Goal: Information Seeking & Learning: Learn about a topic

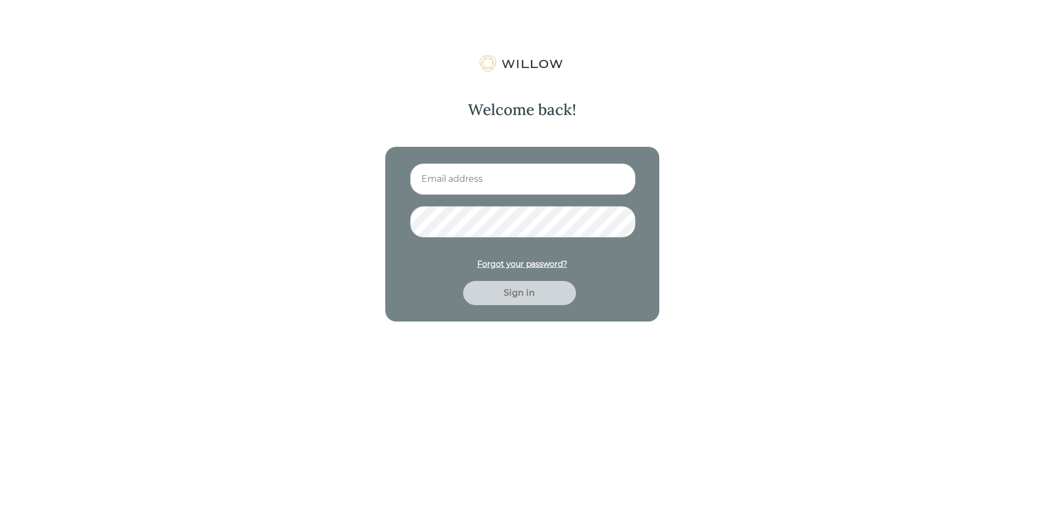
click at [575, 176] on input at bounding box center [523, 179] width 226 height 32
type input "[PERSON_NAME][EMAIL_ADDRESS][DOMAIN_NAME]"
click at [495, 289] on div "Sign in" at bounding box center [520, 293] width 88 height 13
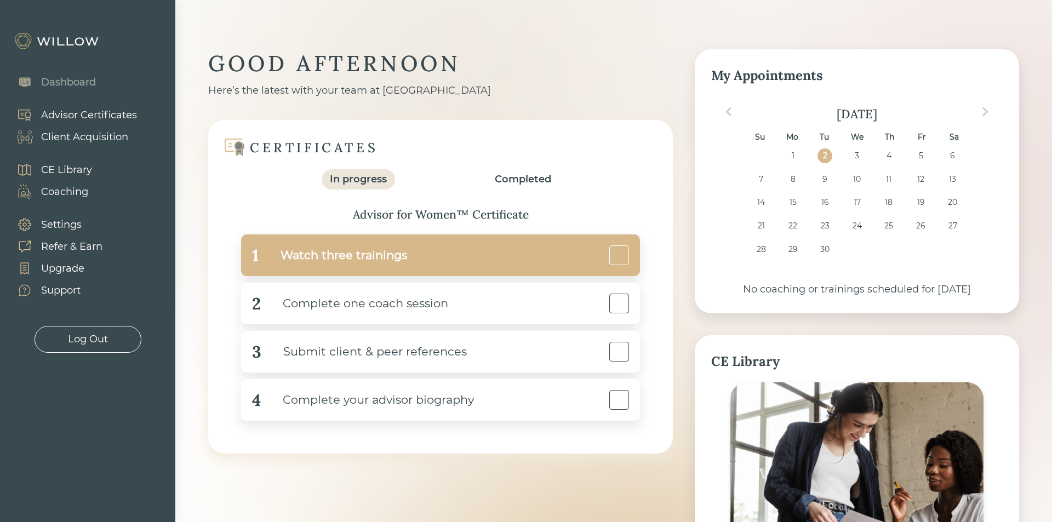
click at [481, 263] on div "1 Watch three trainings" at bounding box center [440, 256] width 399 height 42
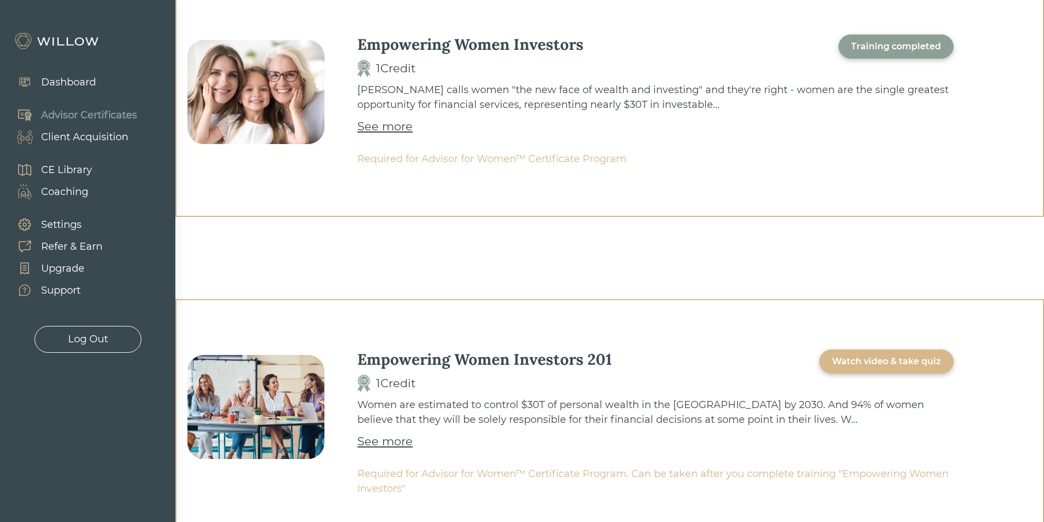
click at [907, 354] on div "Watch video & take quiz" at bounding box center [886, 362] width 134 height 24
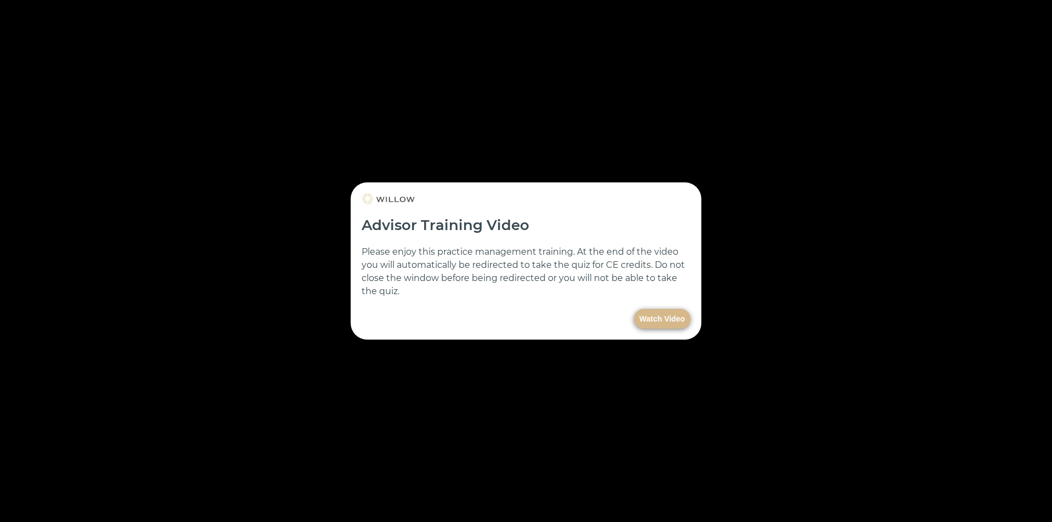
click at [651, 320] on button "Watch Video" at bounding box center [662, 319] width 56 height 20
